Goal: Communication & Community: Answer question/provide support

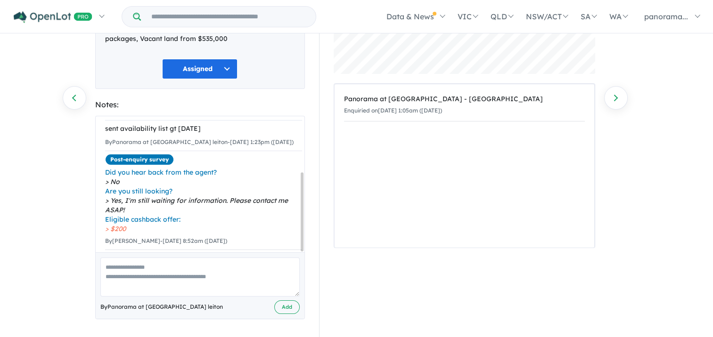
scroll to position [126, 0]
drag, startPoint x: 110, startPoint y: 273, endPoint x: 76, endPoint y: 181, distance: 98.1
click at [76, 181] on div "178 Enquiries for Panorama at [GEOGRAPHIC_DATA] - [GEOGRAPHIC_DATA] Previous en…" at bounding box center [356, 61] width 713 height 304
click at [124, 268] on textarea at bounding box center [199, 277] width 199 height 39
type textarea "**********"
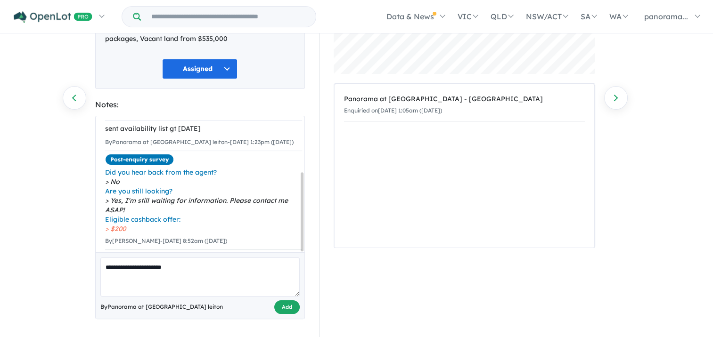
click at [276, 303] on button "Add" at bounding box center [286, 308] width 25 height 14
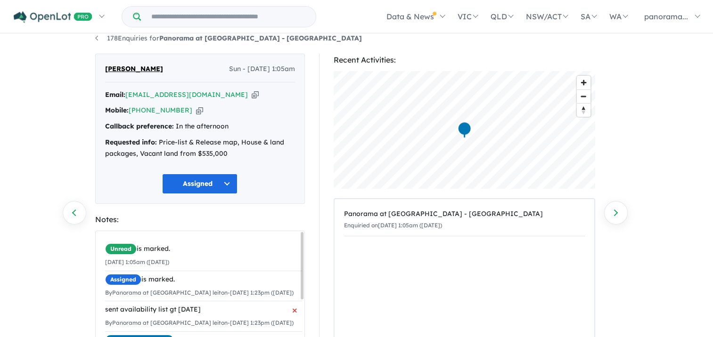
scroll to position [0, 0]
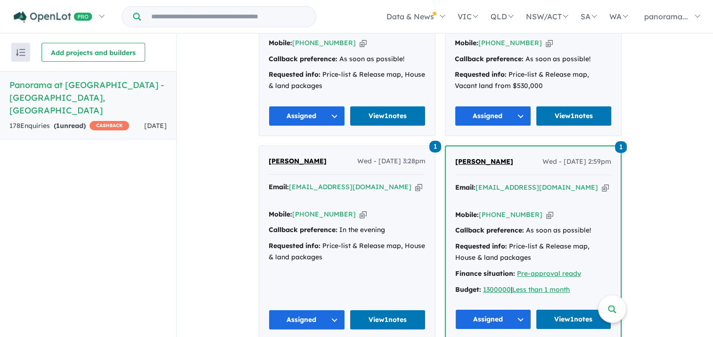
scroll to position [707, 0]
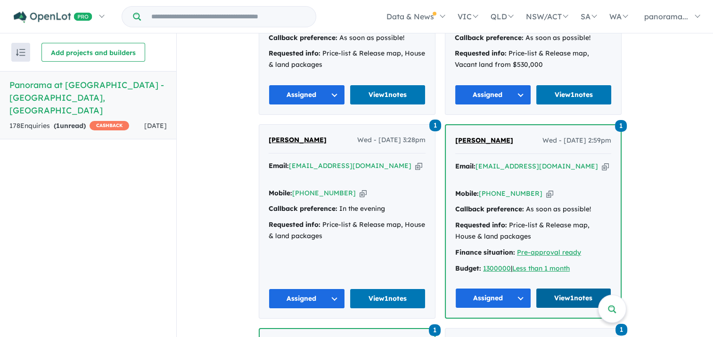
click at [544, 288] on link "View 1 notes" at bounding box center [574, 298] width 76 height 20
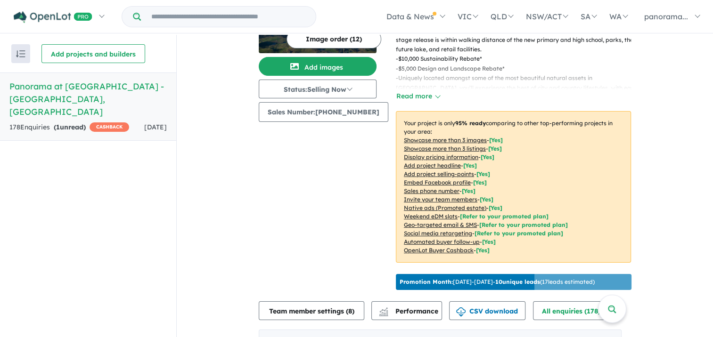
scroll to position [94, 0]
